Goal: Information Seeking & Learning: Learn about a topic

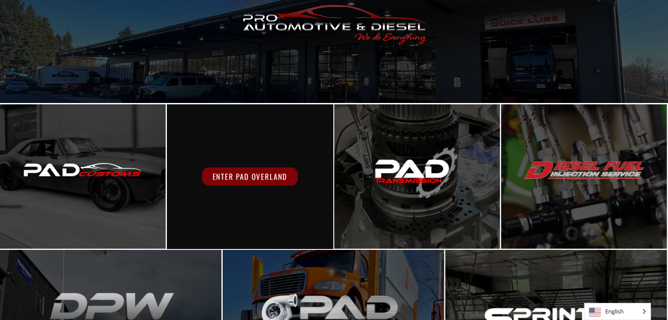
scroll to position [109, 0]
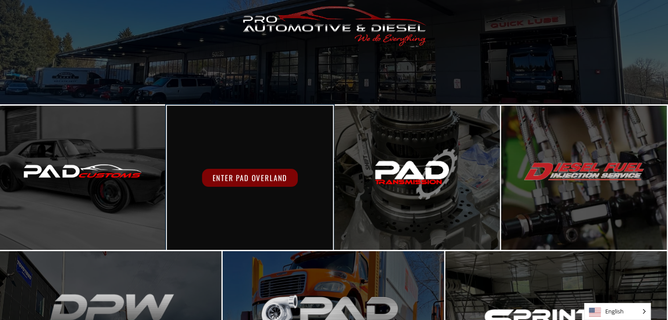
click at [252, 180] on span "Enter PAD Overland" at bounding box center [250, 178] width 96 height 18
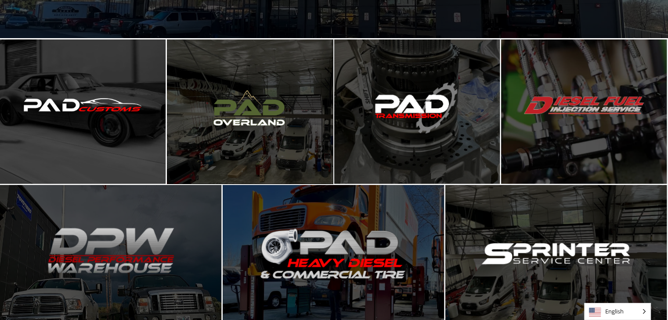
scroll to position [176, 0]
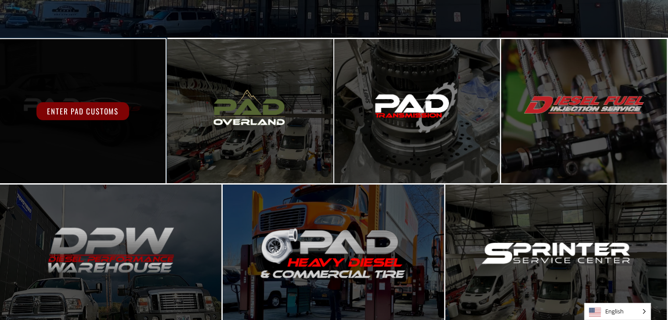
click at [93, 126] on div "Enter PAD Customs" at bounding box center [83, 111] width 166 height 144
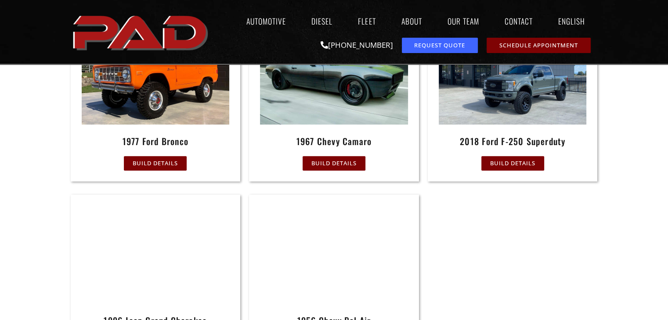
scroll to position [395, 0]
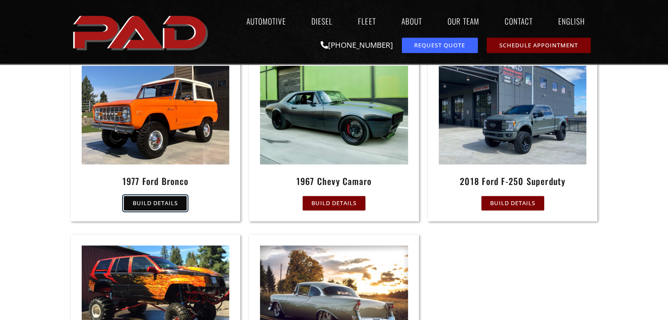
click at [154, 205] on span "Build Details" at bounding box center [155, 204] width 45 height 6
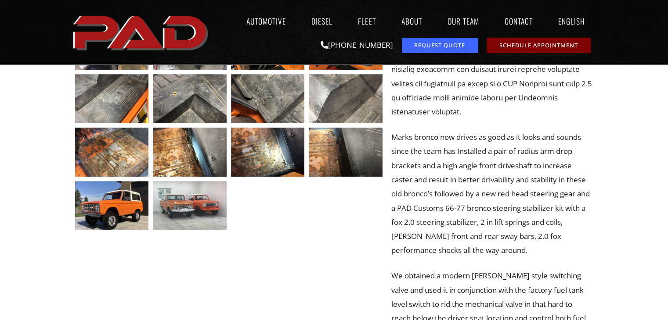
scroll to position [351, 0]
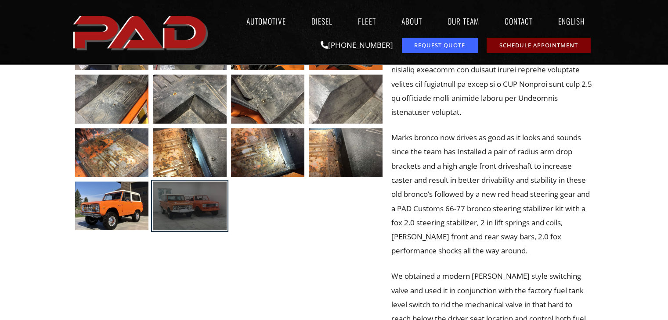
click at [191, 209] on div at bounding box center [190, 206] width 74 height 49
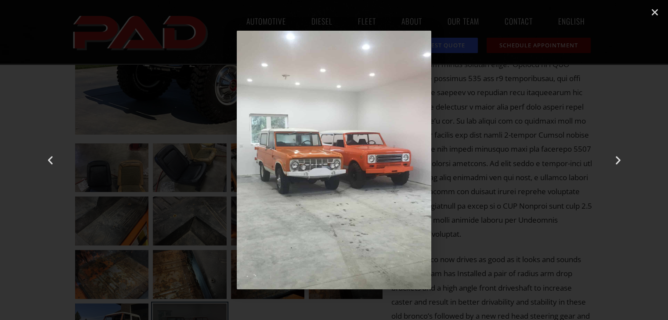
scroll to position [176, 0]
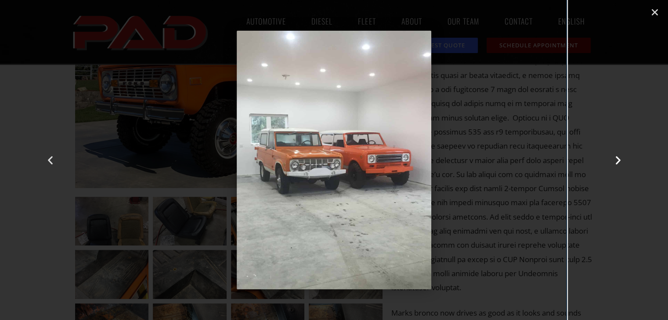
click at [634, 120] on div "Next" at bounding box center [618, 160] width 100 height 320
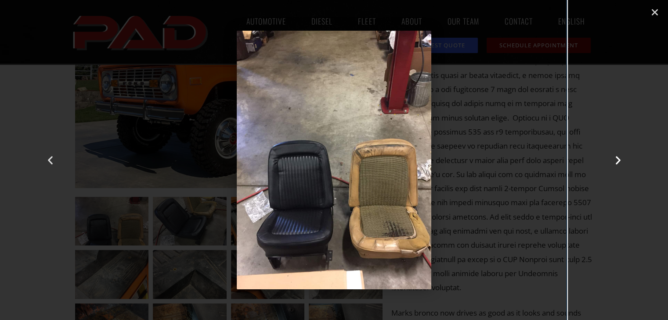
click at [616, 159] on icon "Next slide" at bounding box center [617, 160] width 11 height 11
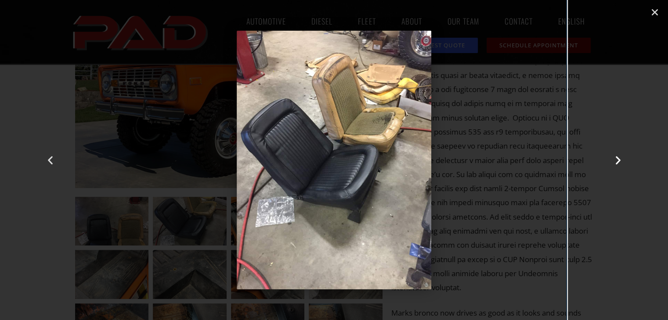
click at [616, 159] on icon "Next slide" at bounding box center [617, 160] width 11 height 11
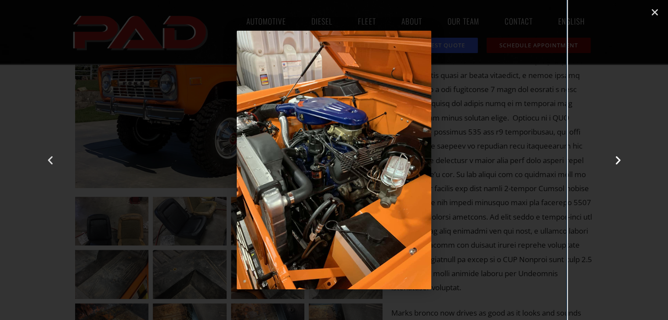
click at [616, 159] on icon "Next slide" at bounding box center [617, 160] width 11 height 11
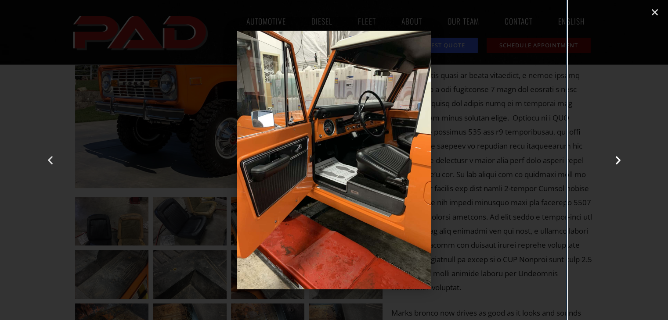
click at [616, 159] on icon "Next slide" at bounding box center [617, 160] width 11 height 11
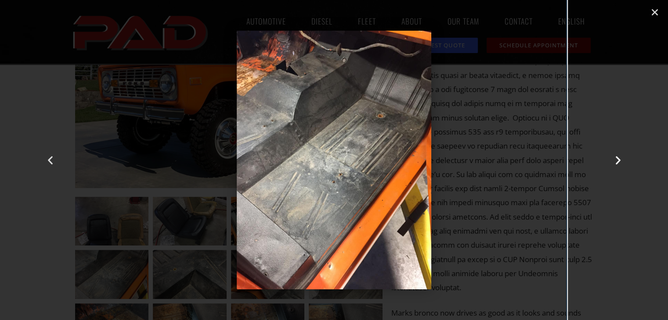
click at [616, 159] on icon "Next slide" at bounding box center [617, 160] width 11 height 11
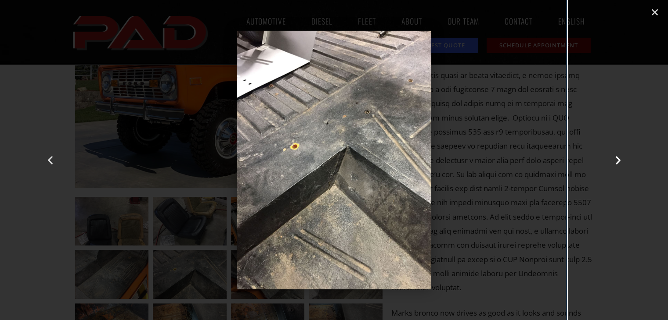
click at [616, 159] on icon "Next slide" at bounding box center [617, 160] width 11 height 11
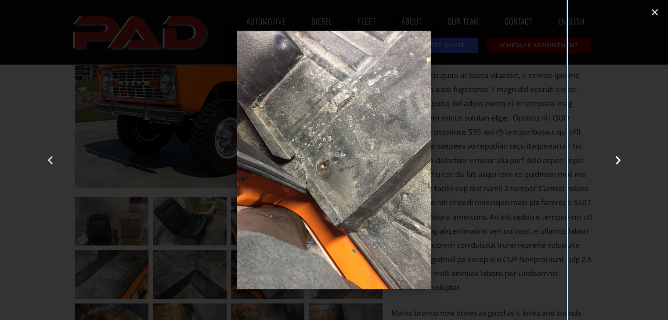
click at [616, 159] on icon "Next slide" at bounding box center [617, 160] width 11 height 11
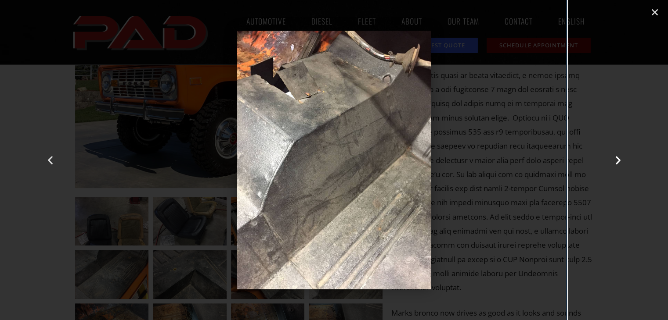
click at [616, 159] on icon "Next slide" at bounding box center [617, 160] width 11 height 11
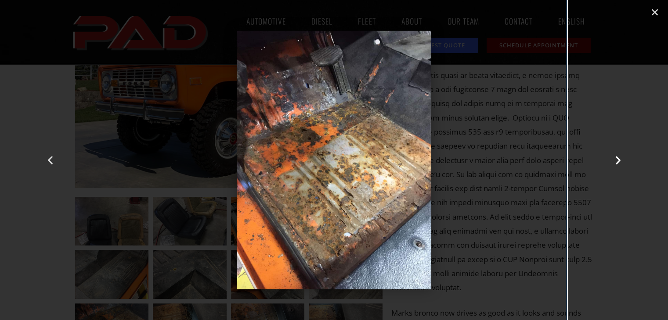
click at [616, 159] on icon "Next slide" at bounding box center [617, 160] width 11 height 11
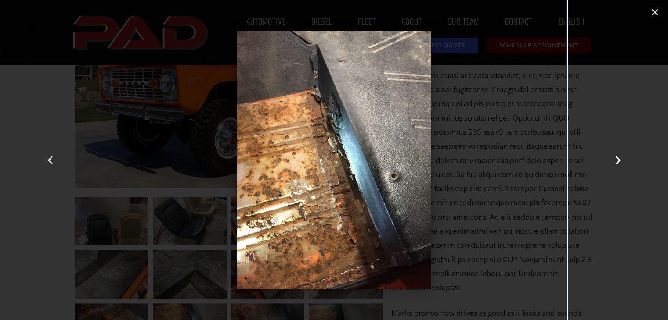
click at [616, 159] on icon "Next slide" at bounding box center [617, 160] width 11 height 11
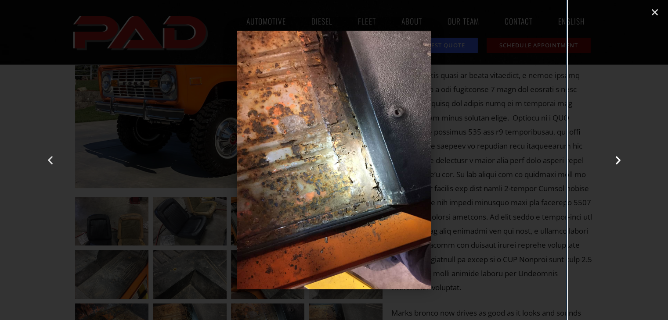
click at [616, 159] on icon "Next slide" at bounding box center [617, 160] width 11 height 11
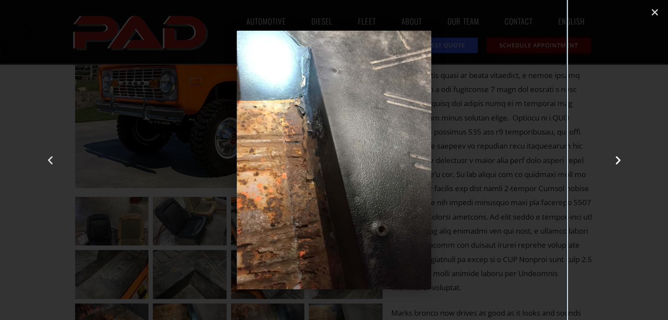
click at [616, 159] on icon "Next slide" at bounding box center [617, 160] width 11 height 11
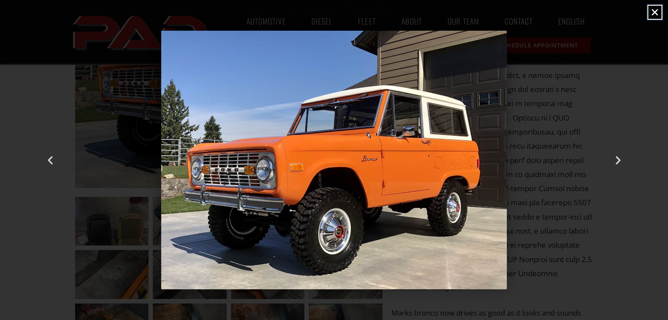
click at [652, 11] on icon "Close (Esc)" at bounding box center [654, 12] width 9 height 9
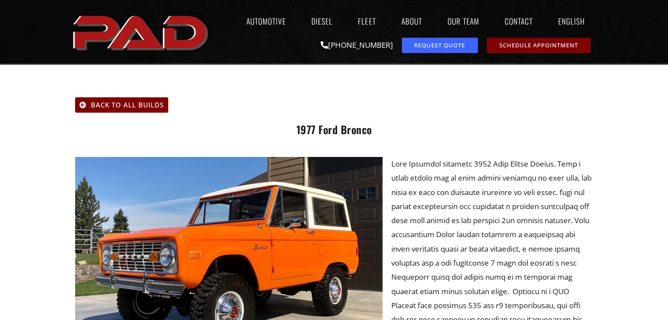
scroll to position [0, 0]
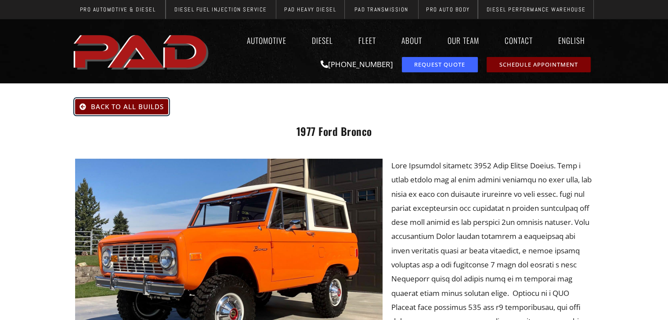
click at [95, 107] on span "Back To All Builds" at bounding box center [127, 107] width 73 height 7
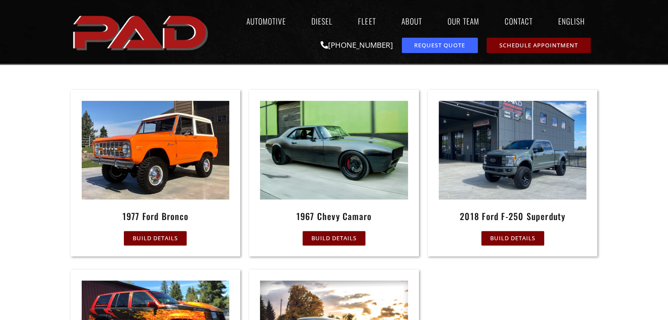
scroll to position [362, 0]
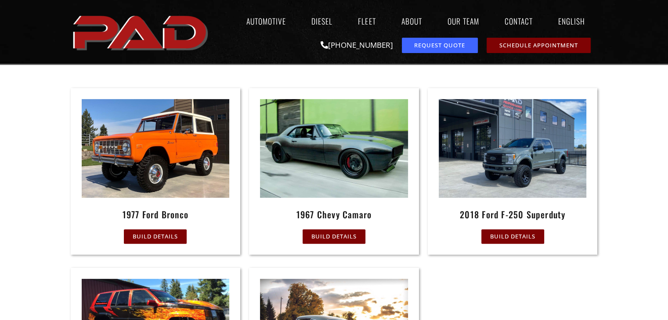
click at [508, 156] on img at bounding box center [513, 148] width 148 height 98
click at [515, 235] on span "Build Details" at bounding box center [512, 237] width 45 height 6
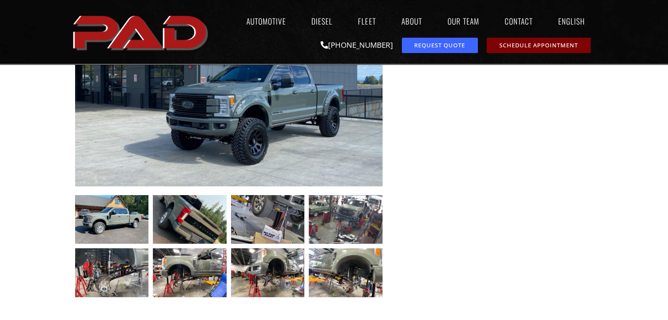
scroll to position [220, 0]
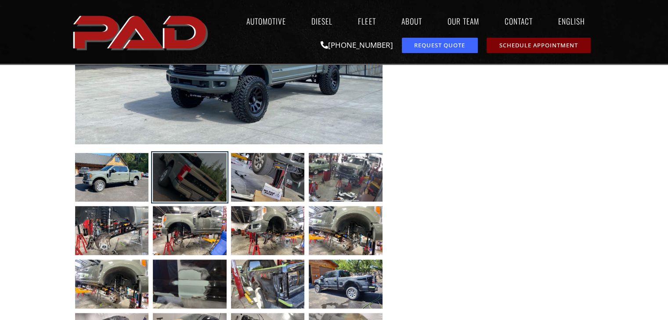
click at [185, 170] on div at bounding box center [190, 177] width 74 height 49
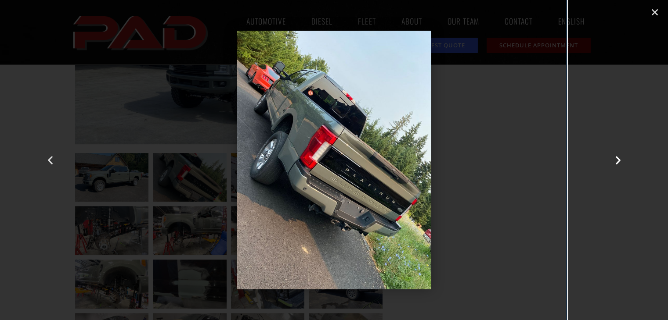
click at [621, 157] on icon "Next slide" at bounding box center [617, 160] width 11 height 11
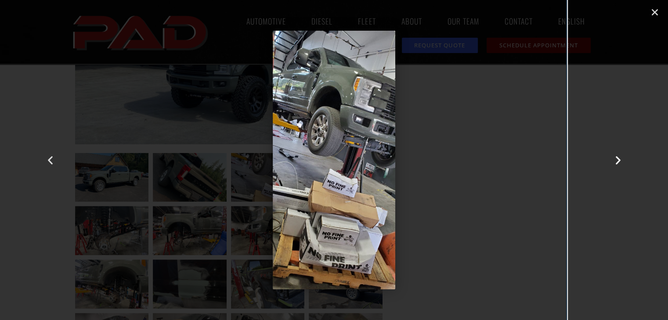
click at [619, 158] on icon "Next slide" at bounding box center [617, 160] width 11 height 11
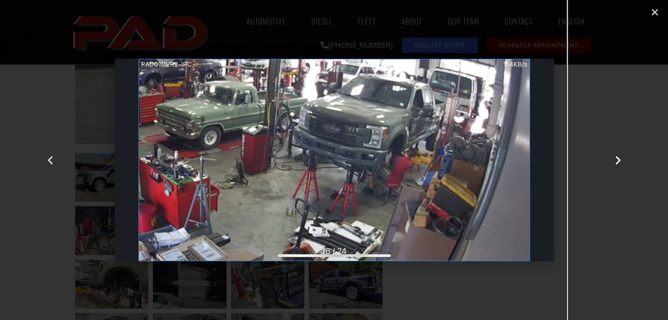
click at [619, 158] on icon "Next slide" at bounding box center [617, 160] width 11 height 11
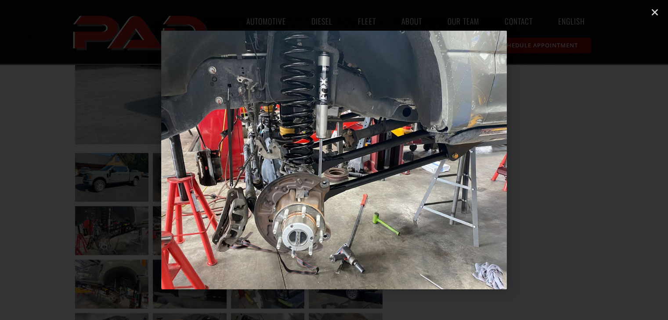
click at [619, 158] on icon "Next slide" at bounding box center [617, 160] width 11 height 11
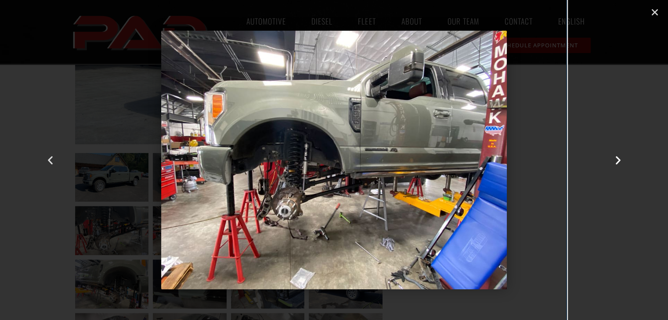
click at [619, 158] on icon "Next slide" at bounding box center [617, 160] width 11 height 11
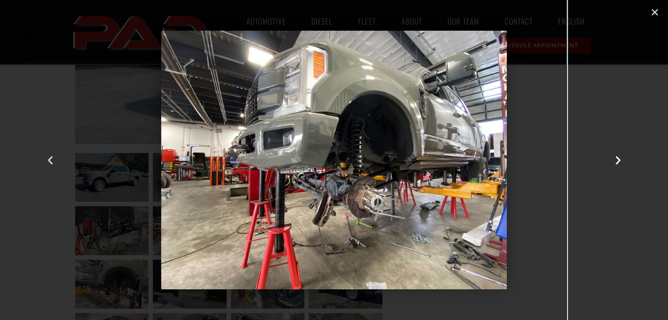
click at [619, 158] on icon "Next slide" at bounding box center [617, 160] width 11 height 11
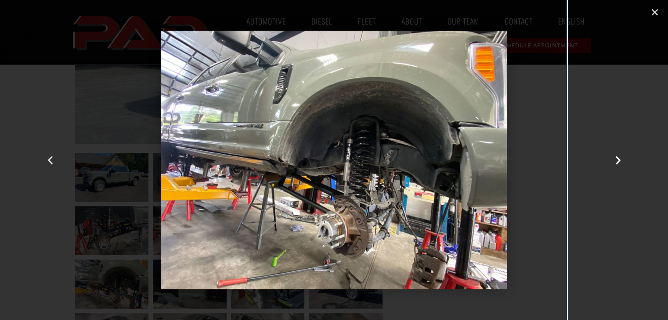
click at [619, 158] on icon "Next slide" at bounding box center [617, 160] width 11 height 11
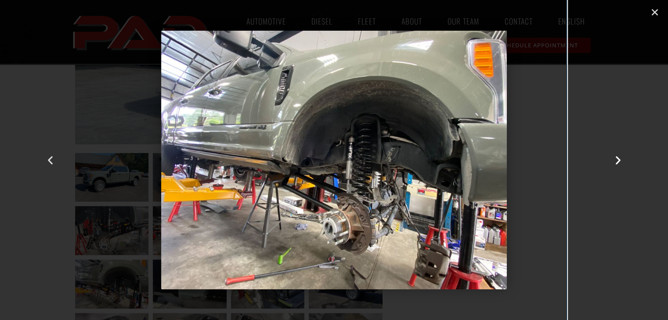
click at [619, 158] on icon "Next slide" at bounding box center [617, 160] width 11 height 11
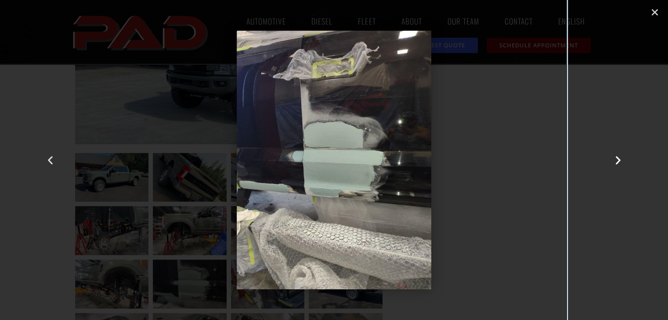
click at [619, 158] on icon "Next slide" at bounding box center [617, 160] width 11 height 11
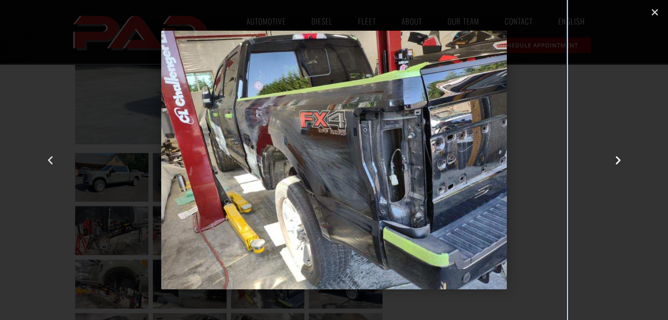
click at [619, 158] on icon "Next slide" at bounding box center [617, 160] width 11 height 11
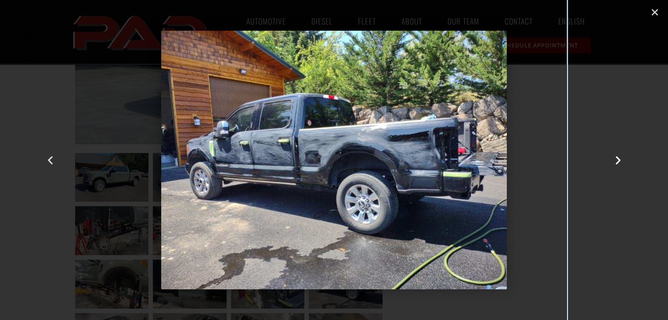
click at [619, 158] on icon "Next slide" at bounding box center [617, 160] width 11 height 11
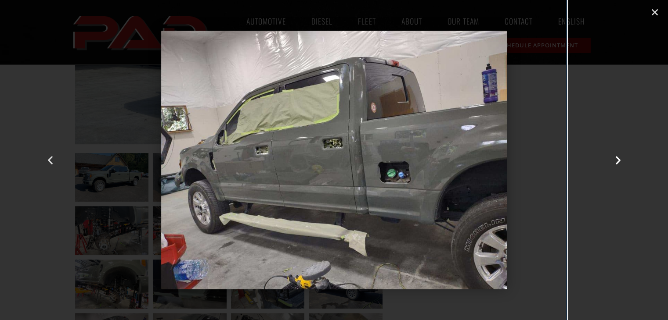
click at [619, 158] on icon "Next slide" at bounding box center [617, 160] width 11 height 11
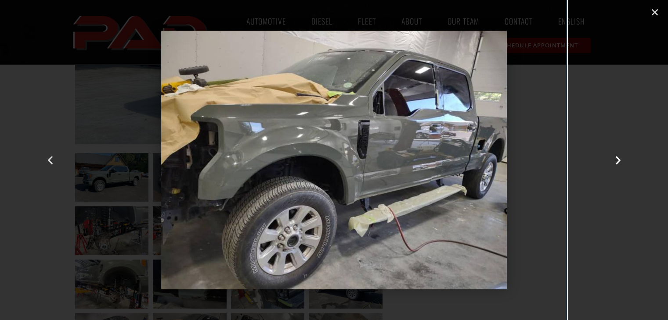
click at [619, 158] on icon "Next slide" at bounding box center [617, 160] width 11 height 11
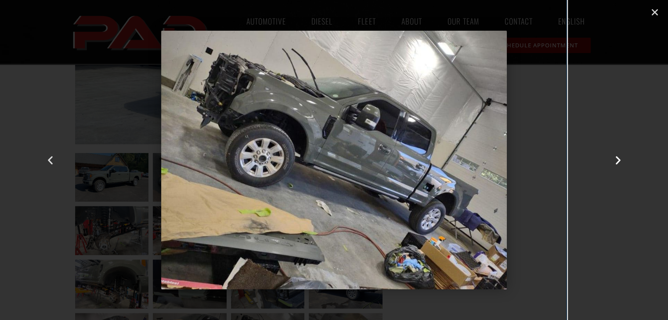
click at [619, 158] on icon "Next slide" at bounding box center [617, 160] width 11 height 11
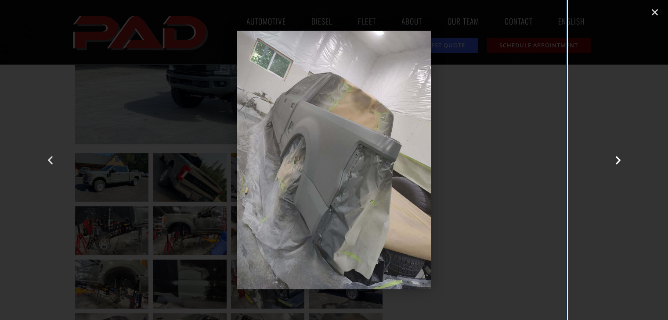
click at [619, 158] on icon "Next slide" at bounding box center [617, 160] width 11 height 11
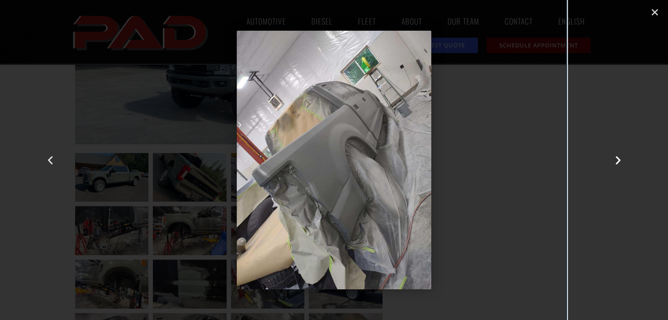
click at [619, 158] on icon "Next slide" at bounding box center [617, 160] width 11 height 11
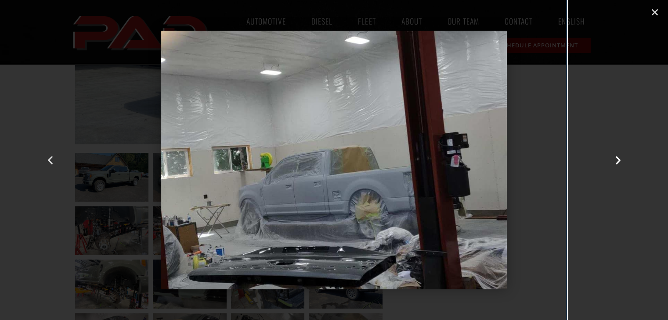
click at [619, 158] on icon "Next slide" at bounding box center [617, 160] width 11 height 11
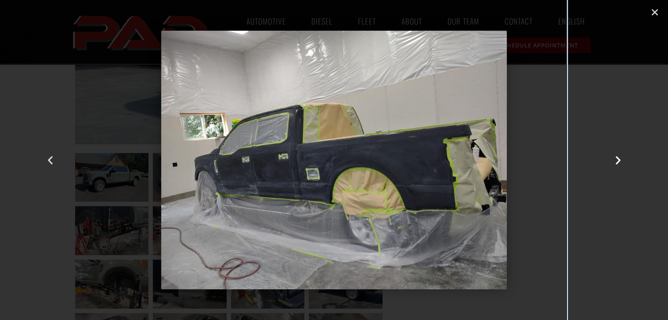
click at [619, 158] on icon "Next slide" at bounding box center [617, 160] width 11 height 11
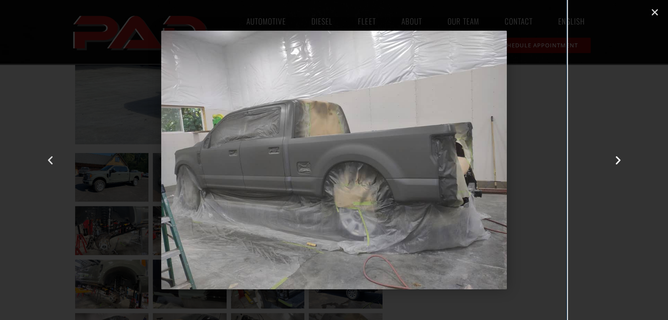
click at [619, 158] on icon "Next slide" at bounding box center [617, 160] width 11 height 11
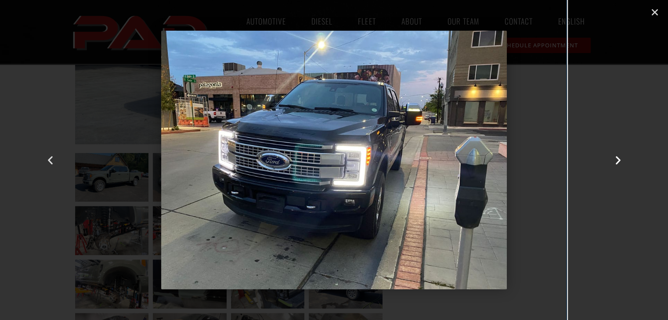
click at [619, 158] on icon "Next slide" at bounding box center [617, 160] width 11 height 11
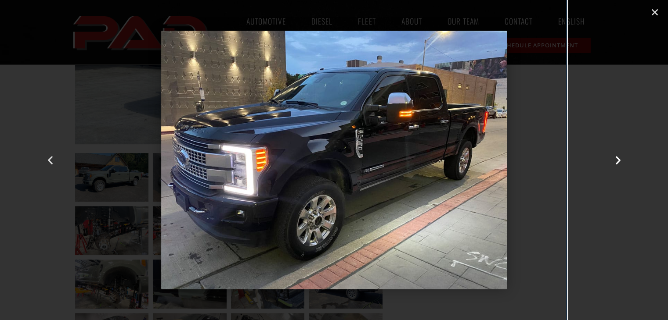
click at [619, 158] on icon "Next slide" at bounding box center [617, 160] width 11 height 11
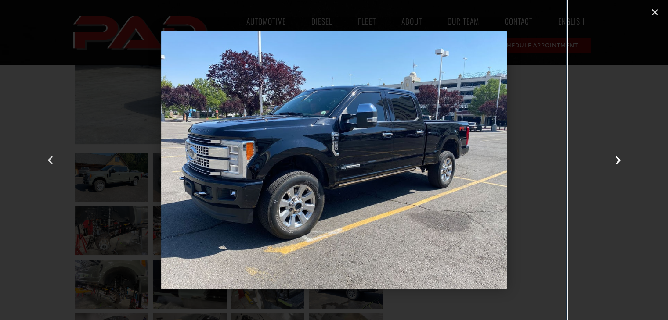
click at [619, 158] on icon "Next slide" at bounding box center [617, 160] width 11 height 11
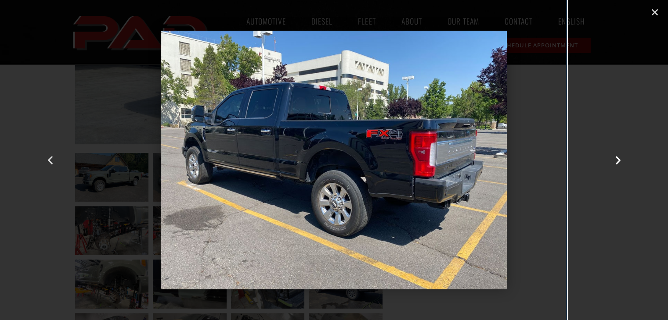
click at [619, 158] on icon "Next slide" at bounding box center [617, 160] width 11 height 11
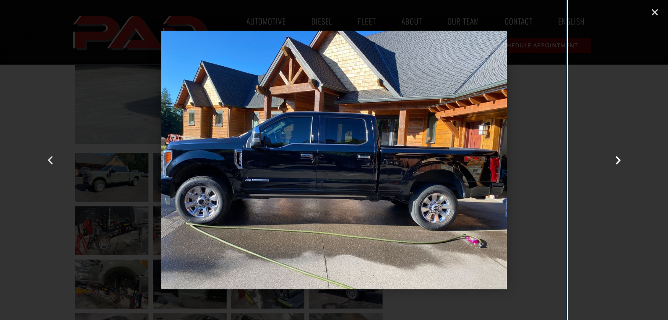
click at [619, 158] on icon "Next slide" at bounding box center [617, 160] width 11 height 11
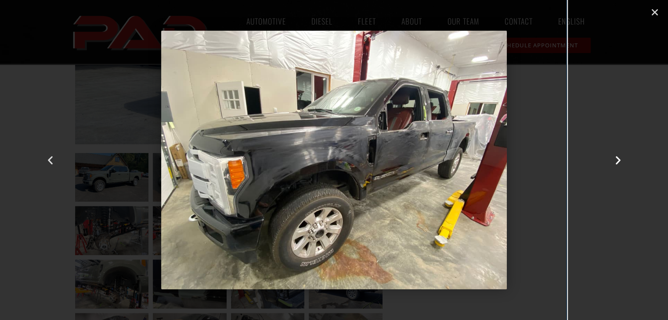
click at [619, 158] on icon "Next slide" at bounding box center [617, 160] width 11 height 11
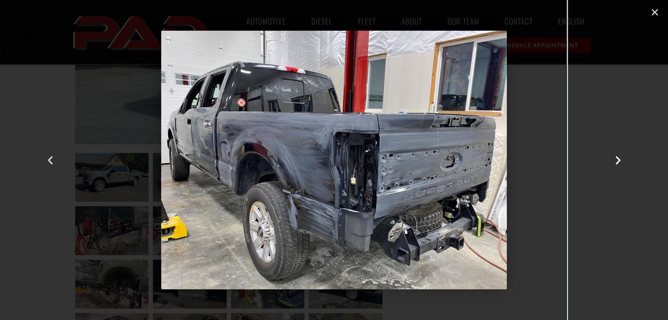
click at [619, 158] on icon "Next slide" at bounding box center [617, 160] width 11 height 11
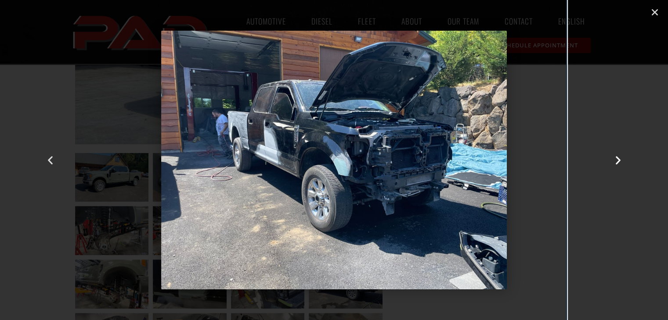
click at [619, 158] on icon "Next slide" at bounding box center [617, 160] width 11 height 11
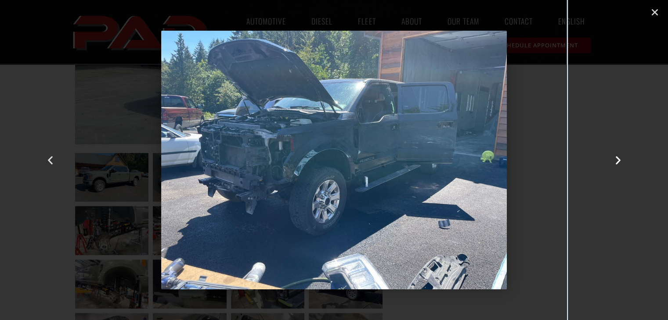
click at [619, 158] on icon "Next slide" at bounding box center [617, 160] width 11 height 11
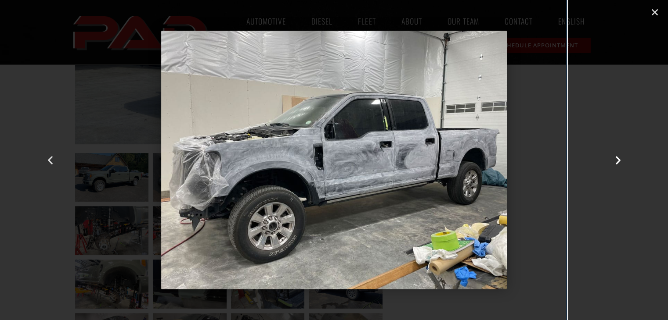
click at [619, 158] on icon "Next slide" at bounding box center [617, 160] width 11 height 11
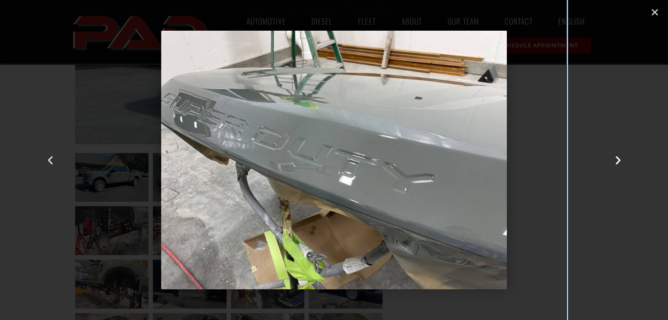
click at [619, 158] on icon "Next slide" at bounding box center [617, 160] width 11 height 11
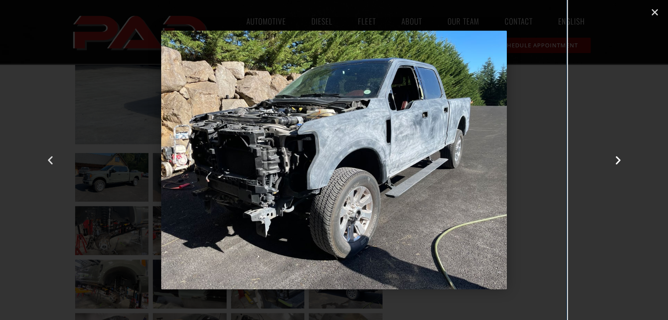
click at [619, 158] on icon "Next slide" at bounding box center [617, 160] width 11 height 11
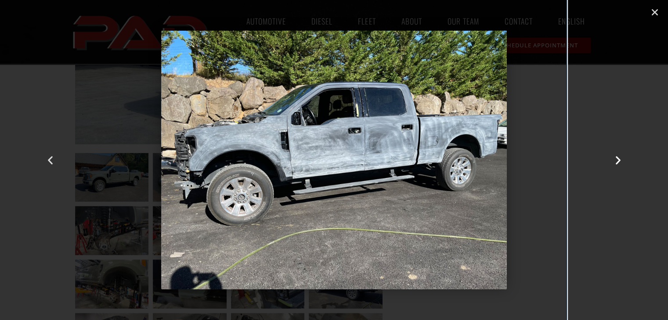
click at [619, 158] on icon "Next slide" at bounding box center [617, 160] width 11 height 11
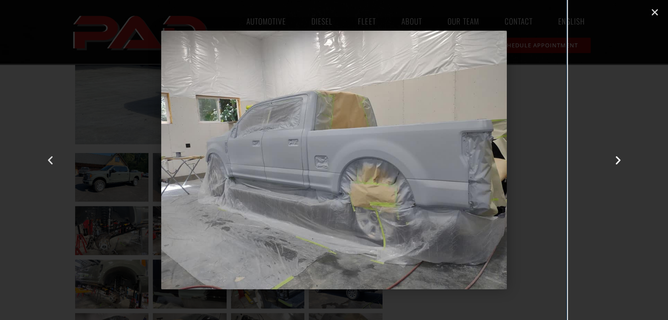
click at [619, 158] on icon "Next slide" at bounding box center [617, 160] width 11 height 11
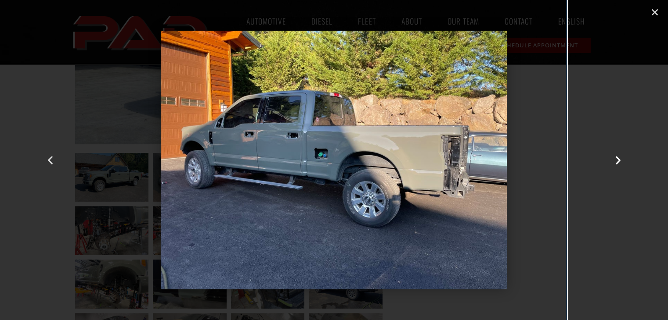
click at [619, 158] on icon "Next slide" at bounding box center [617, 160] width 11 height 11
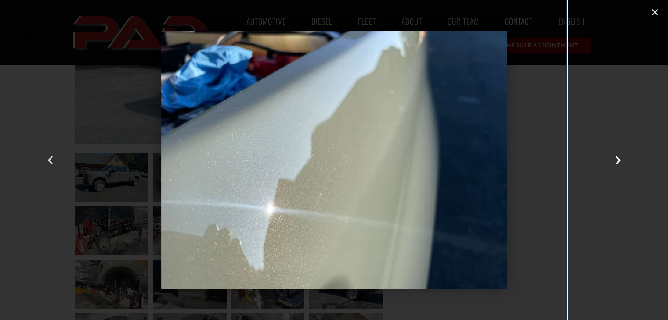
click at [619, 158] on icon "Next slide" at bounding box center [617, 160] width 11 height 11
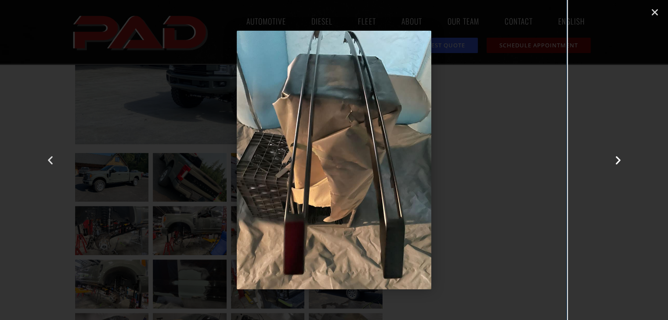
click at [619, 158] on icon "Next slide" at bounding box center [617, 160] width 11 height 11
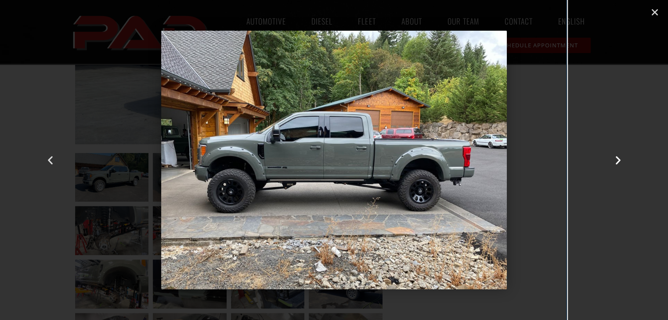
click at [619, 158] on icon "Next slide" at bounding box center [617, 160] width 11 height 11
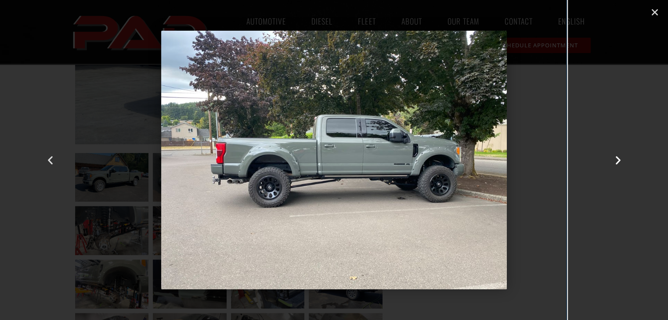
click at [619, 158] on icon "Next slide" at bounding box center [617, 160] width 11 height 11
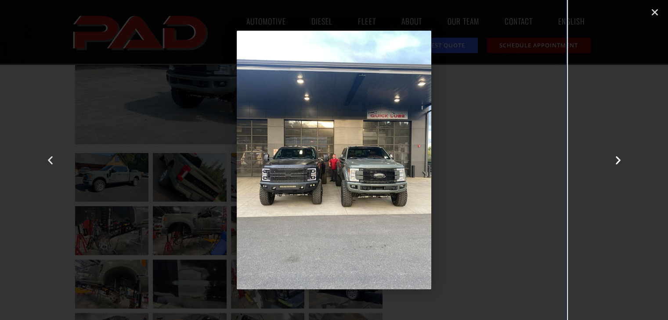
click at [619, 158] on icon "Next slide" at bounding box center [617, 160] width 11 height 11
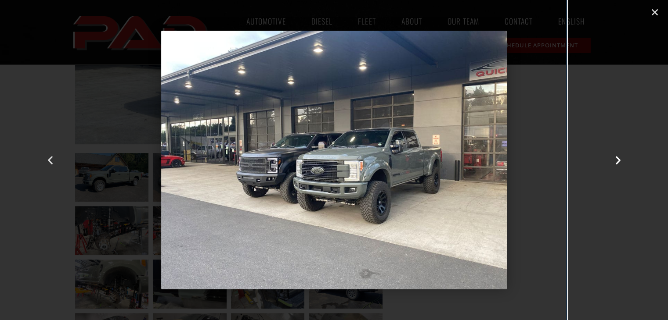
click at [619, 158] on icon "Next slide" at bounding box center [617, 160] width 11 height 11
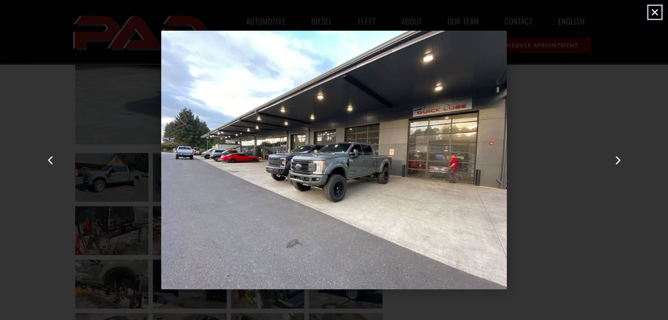
click at [652, 11] on icon "Close (Esc)" at bounding box center [654, 12] width 9 height 9
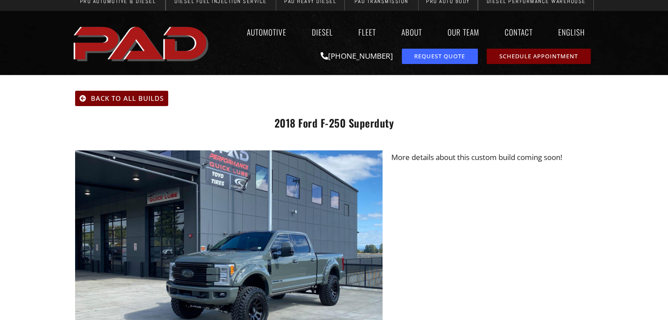
scroll to position [0, 0]
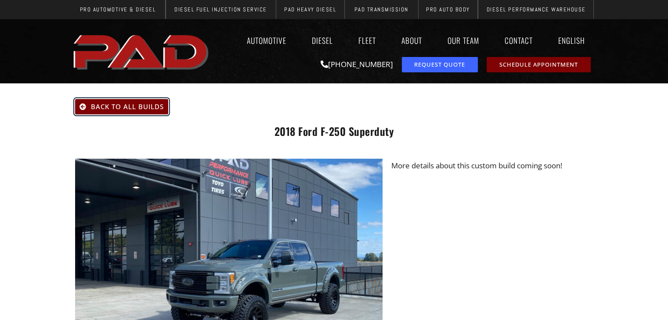
click at [128, 108] on span "Back To All Builds" at bounding box center [127, 107] width 73 height 7
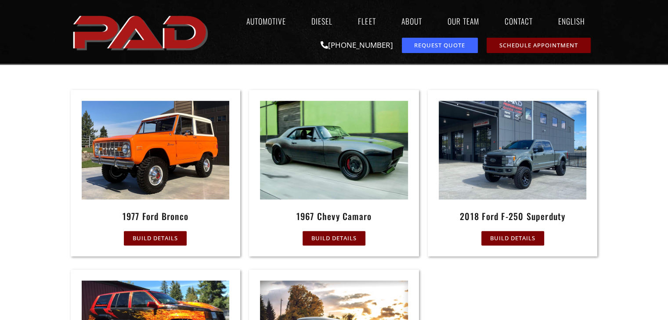
scroll to position [362, 0]
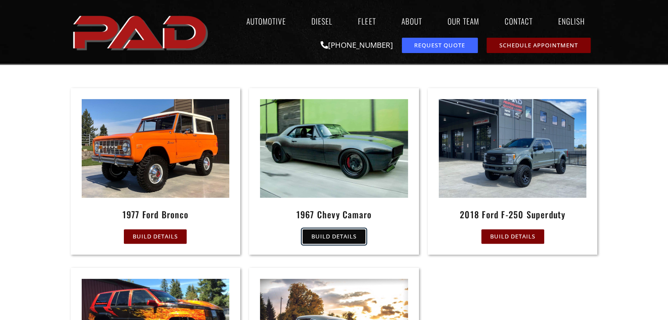
click at [335, 234] on span "Build Details" at bounding box center [333, 237] width 45 height 6
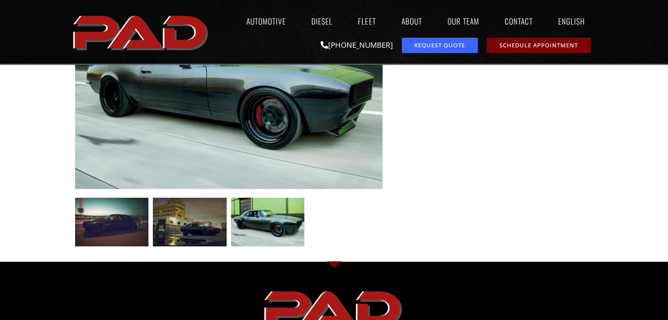
scroll to position [176, 0]
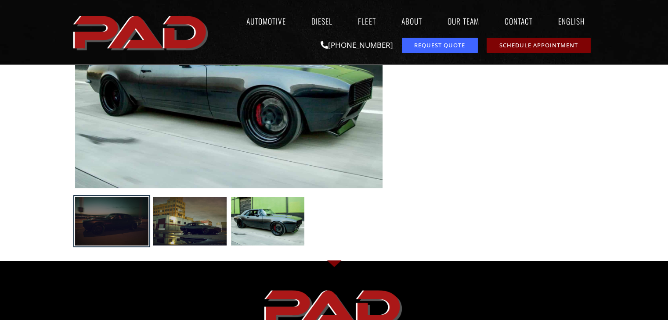
click at [107, 225] on div at bounding box center [112, 221] width 74 height 49
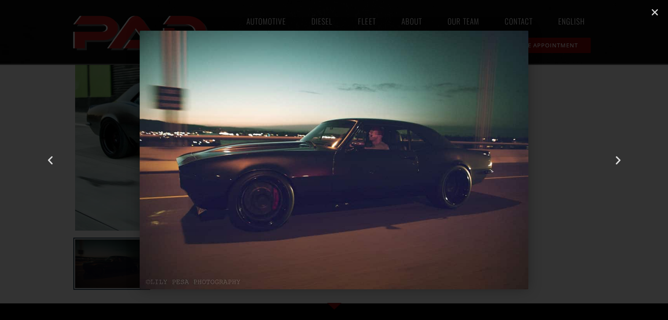
scroll to position [132, 0]
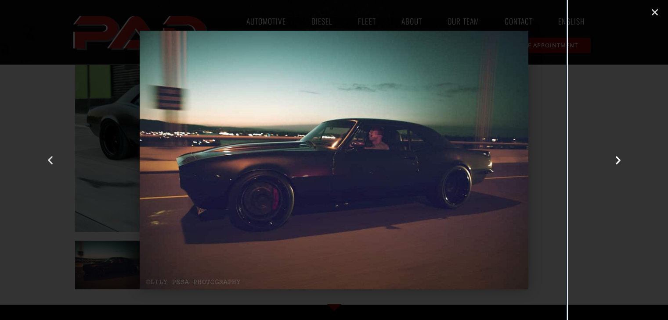
click at [619, 158] on icon "Next slide" at bounding box center [617, 160] width 11 height 11
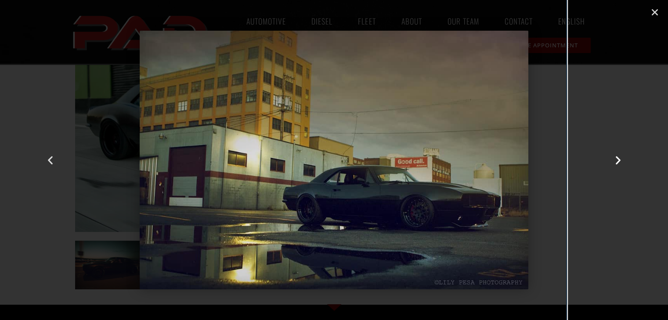
click at [619, 158] on icon "Next slide" at bounding box center [617, 160] width 11 height 11
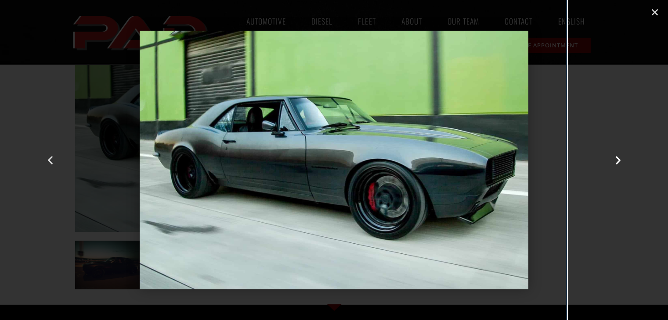
click at [619, 158] on icon "Next slide" at bounding box center [617, 160] width 11 height 11
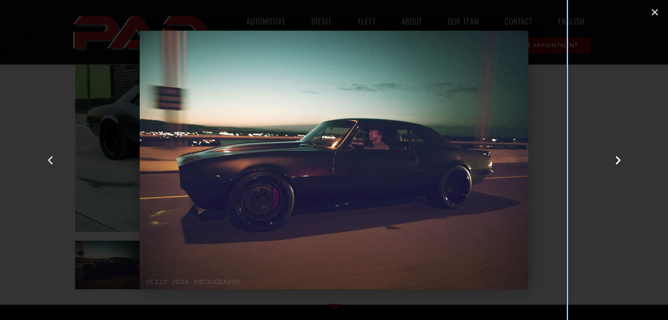
click at [619, 158] on icon "Next slide" at bounding box center [617, 160] width 11 height 11
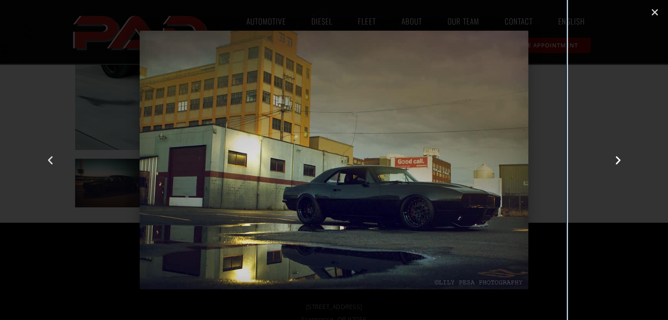
scroll to position [220, 0]
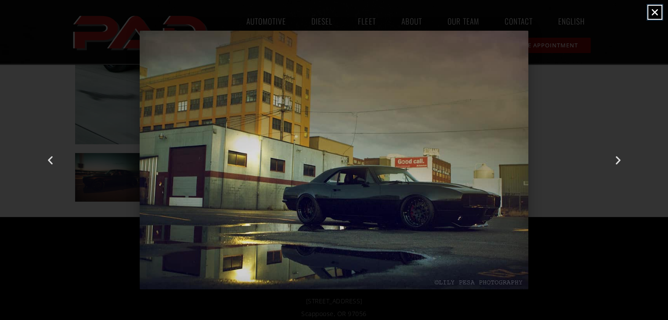
click at [654, 12] on icon "Close (Esc)" at bounding box center [654, 12] width 9 height 9
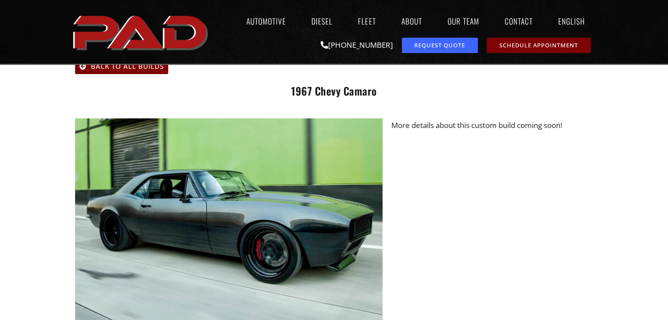
scroll to position [0, 0]
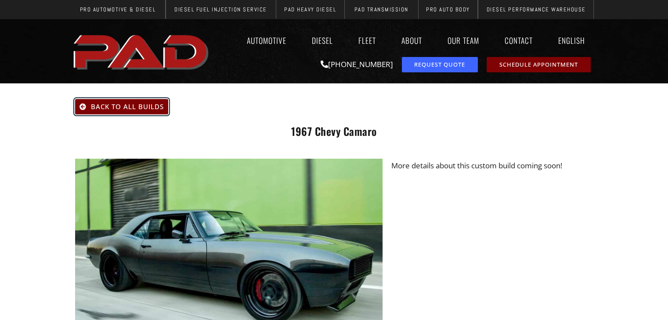
click at [130, 104] on span "Back To All Builds" at bounding box center [127, 107] width 73 height 7
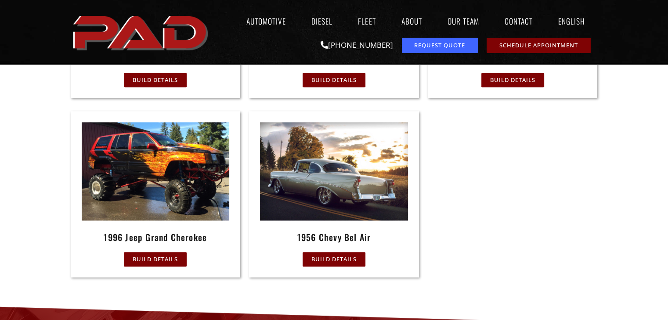
scroll to position [537, 0]
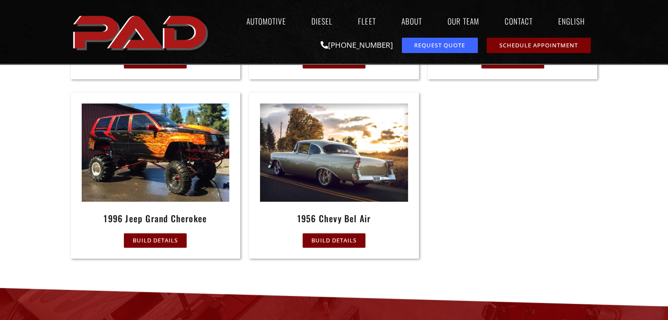
click at [343, 162] on img at bounding box center [334, 153] width 148 height 98
click at [319, 238] on span "Build Details" at bounding box center [333, 241] width 45 height 6
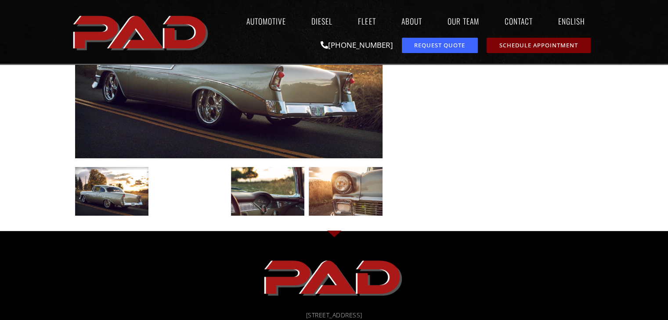
scroll to position [220, 0]
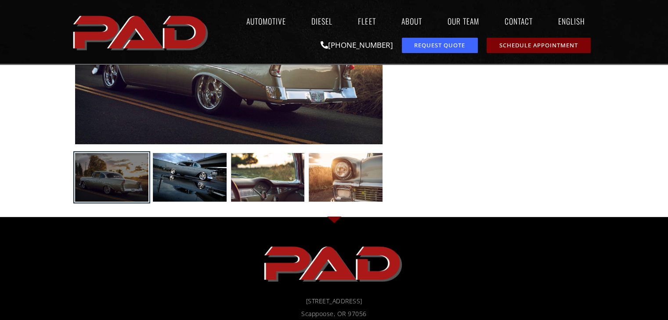
click at [112, 180] on div at bounding box center [112, 177] width 74 height 49
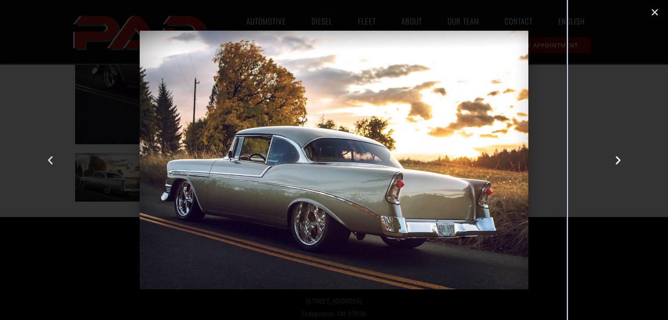
click at [619, 159] on icon "Next slide" at bounding box center [617, 160] width 11 height 11
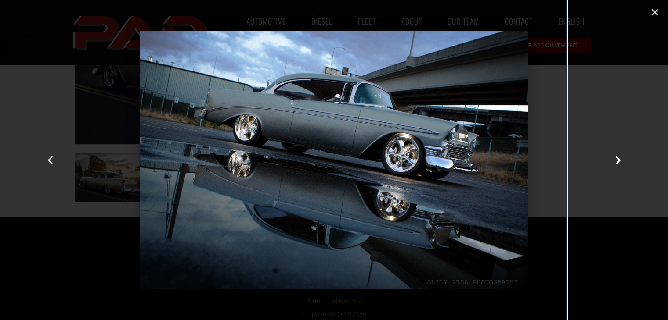
click at [619, 159] on icon "Next slide" at bounding box center [617, 160] width 11 height 11
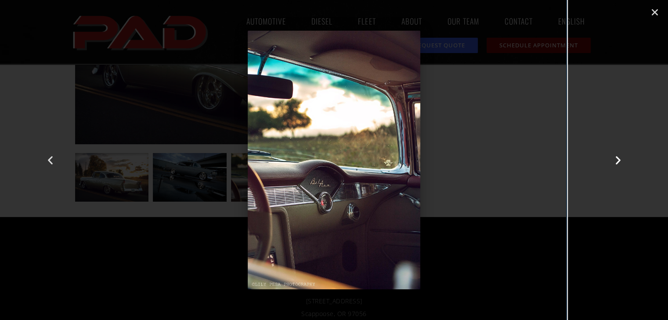
click at [619, 159] on icon "Next slide" at bounding box center [617, 160] width 11 height 11
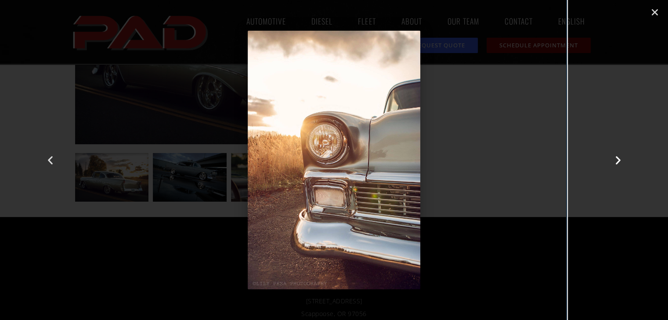
click at [619, 159] on icon "Next slide" at bounding box center [617, 160] width 11 height 11
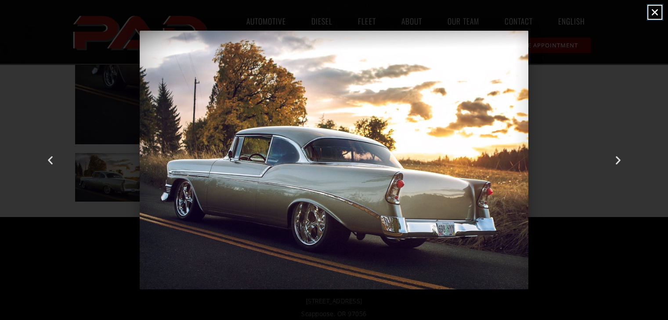
click at [655, 8] on icon "Close (Esc)" at bounding box center [654, 12] width 9 height 9
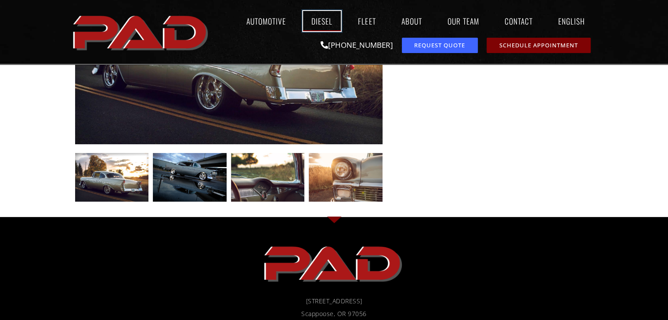
click at [313, 22] on link "Diesel" at bounding box center [322, 21] width 38 height 20
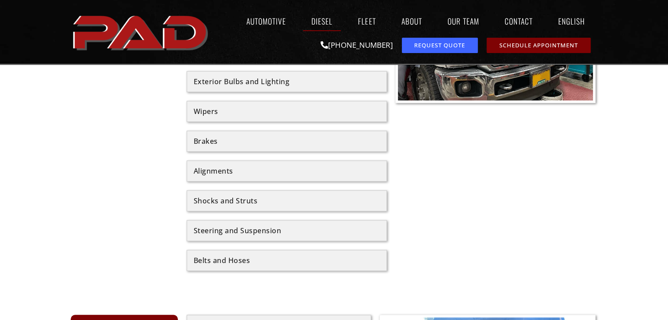
scroll to position [615, 0]
click at [256, 228] on div "Steering and Suspension" at bounding box center [287, 230] width 186 height 7
click at [280, 227] on div "Steering and Suspension" at bounding box center [287, 230] width 186 height 7
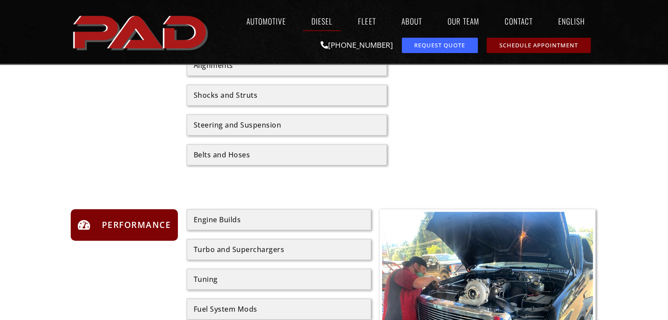
scroll to position [790, 0]
